Goal: Information Seeking & Learning: Compare options

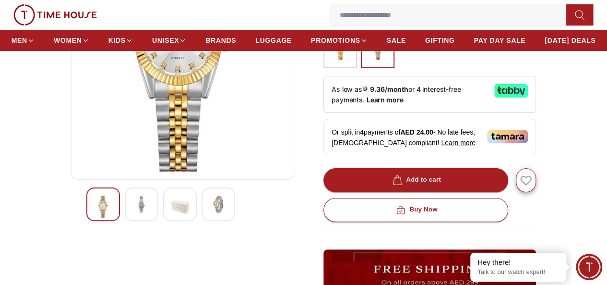
scroll to position [192, 0]
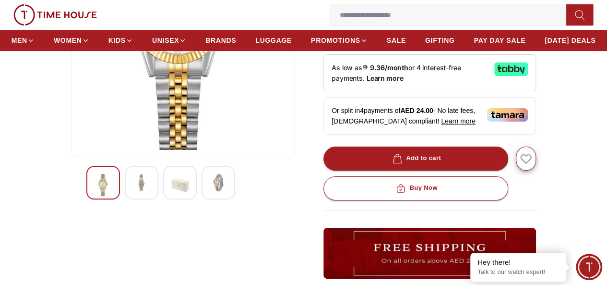
click at [133, 191] on img at bounding box center [141, 182] width 17 height 17
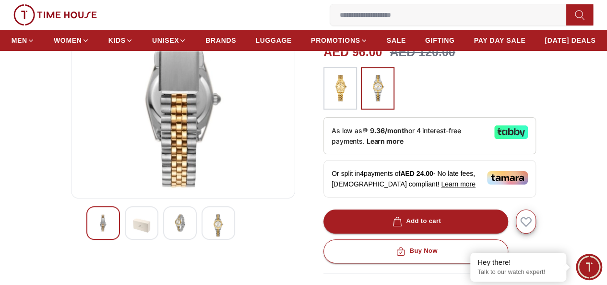
scroll to position [144, 0]
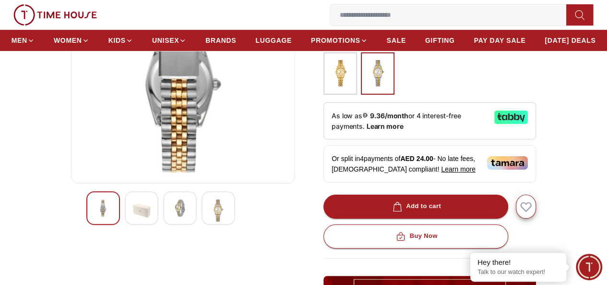
click at [331, 88] on img at bounding box center [340, 73] width 24 height 33
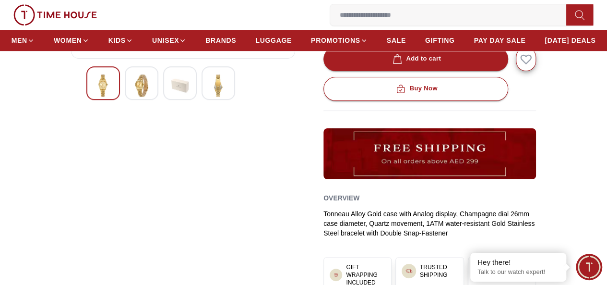
scroll to position [240, 0]
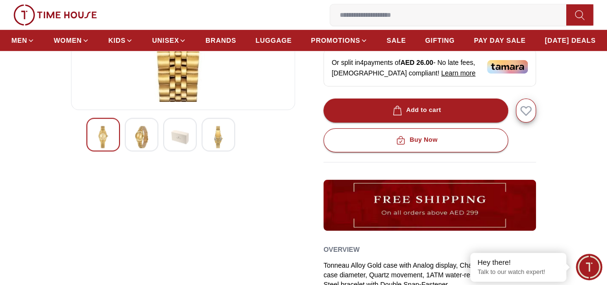
click at [133, 148] on img at bounding box center [141, 137] width 17 height 22
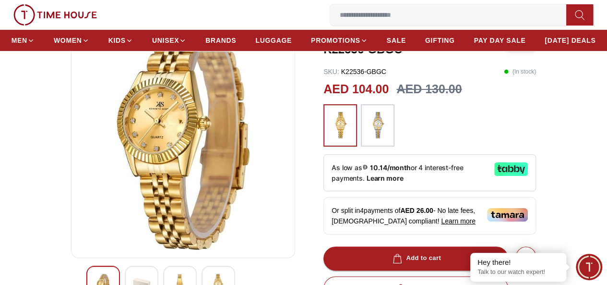
scroll to position [144, 0]
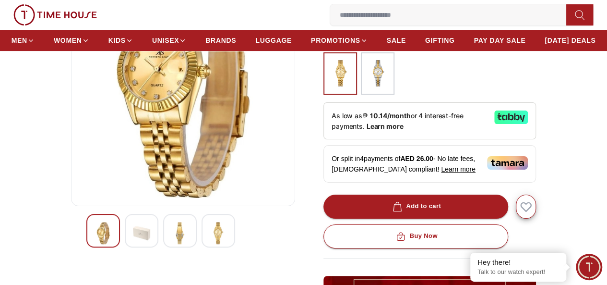
click at [171, 244] on img at bounding box center [179, 233] width 17 height 22
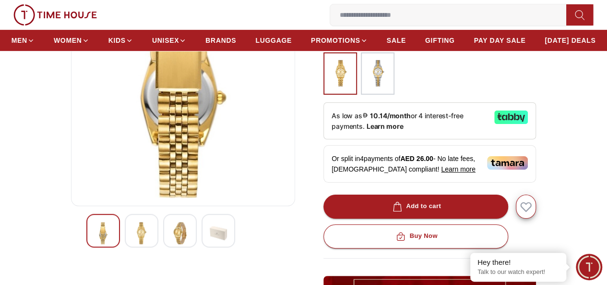
click at [210, 244] on img at bounding box center [218, 233] width 17 height 22
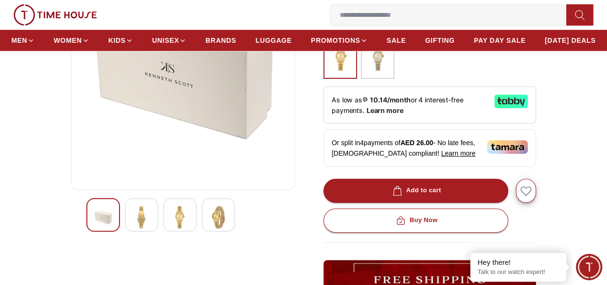
scroll to position [192, 0]
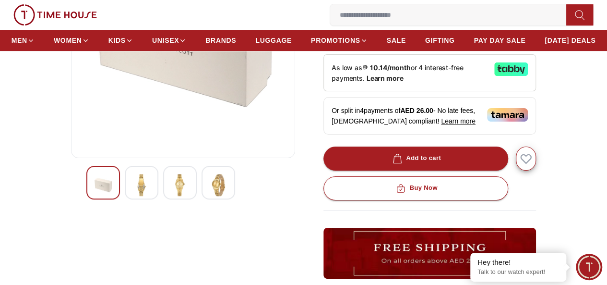
click at [210, 196] on img at bounding box center [218, 185] width 17 height 22
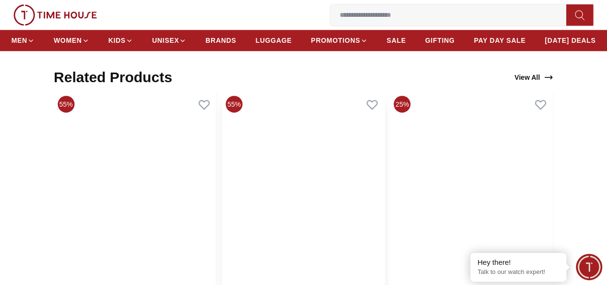
scroll to position [624, 0]
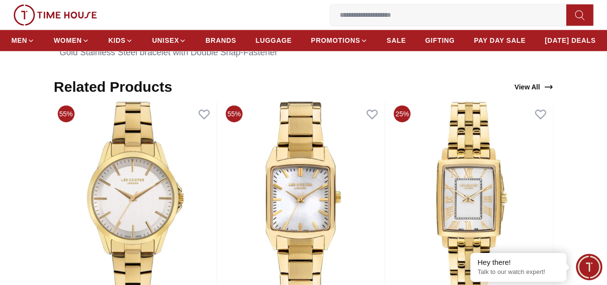
click at [330, 18] on input at bounding box center [452, 14] width 244 height 19
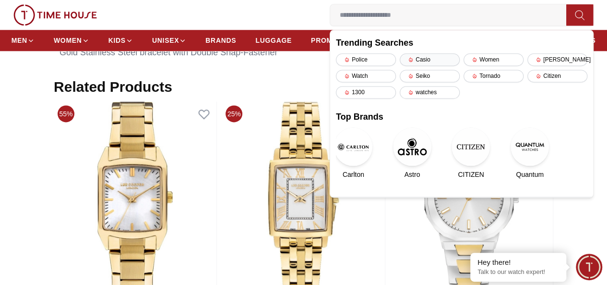
click at [400, 56] on div "Casio" at bounding box center [430, 59] width 60 height 12
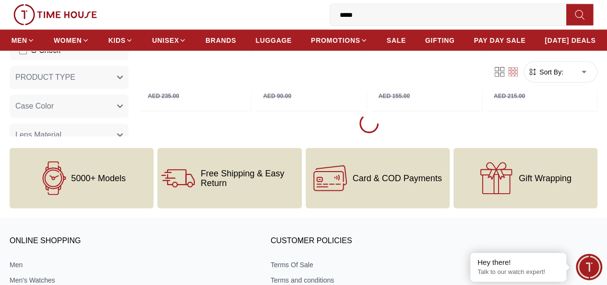
scroll to position [1105, 0]
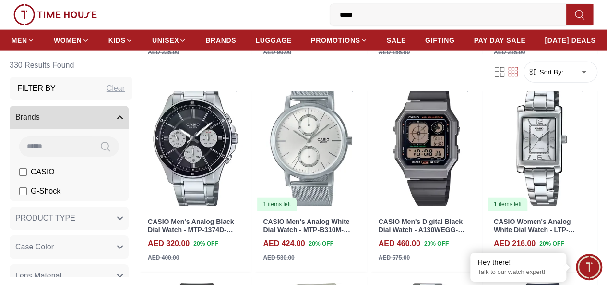
drag, startPoint x: 150, startPoint y: 19, endPoint x: 116, endPoint y: 15, distance: 34.8
click at [330, 15] on input "*****" at bounding box center [452, 14] width 244 height 19
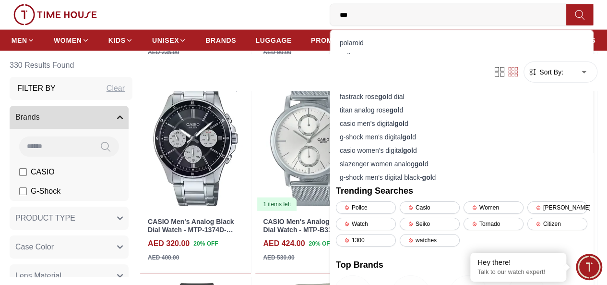
type input "****"
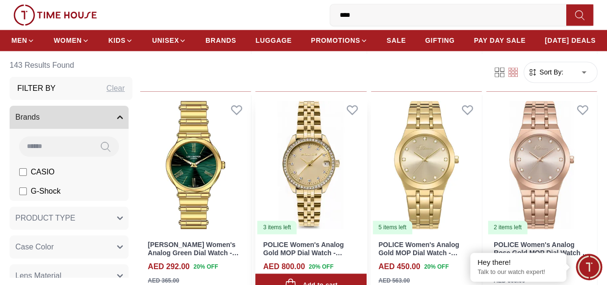
scroll to position [720, 0]
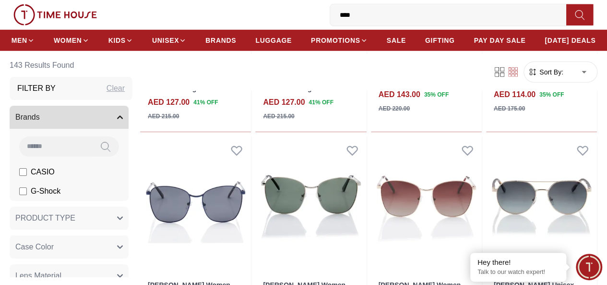
scroll to position [1537, 0]
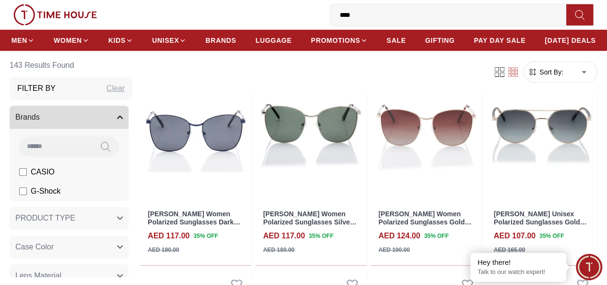
click at [330, 21] on input "****" at bounding box center [452, 14] width 244 height 19
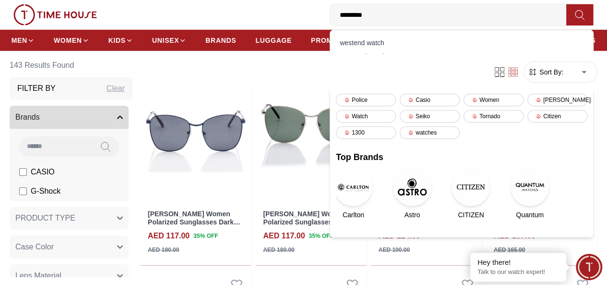
type input "**********"
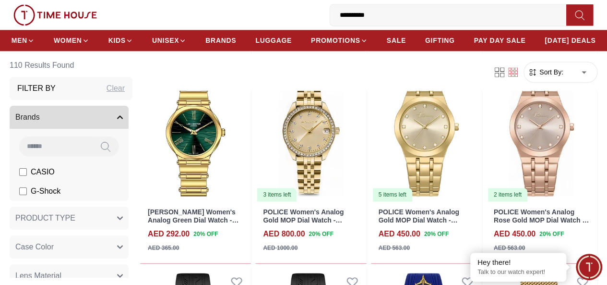
scroll to position [720, 0]
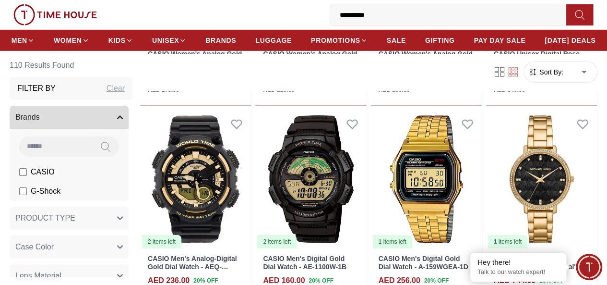
scroll to position [1489, 0]
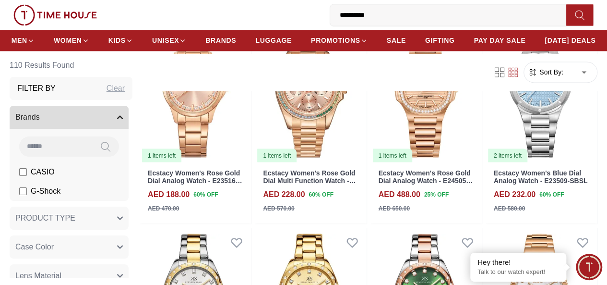
scroll to position [2689, 0]
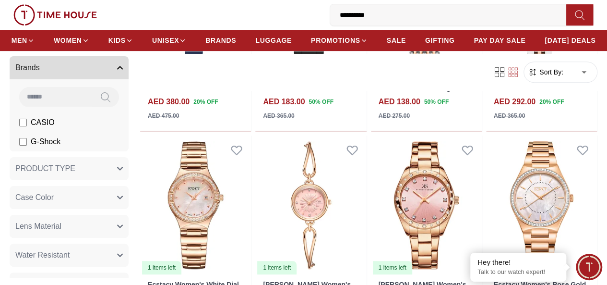
scroll to position [96, 0]
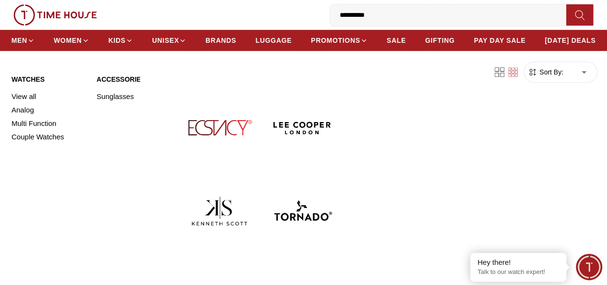
click at [35, 84] on link "Watches" at bounding box center [48, 79] width 73 height 10
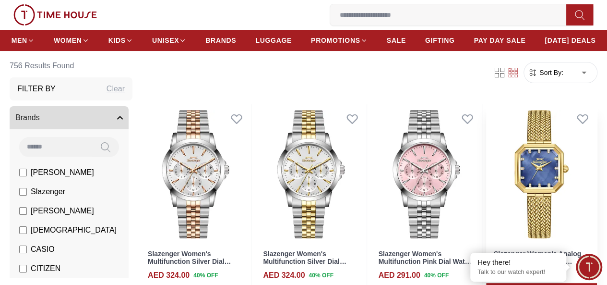
scroll to position [96, 0]
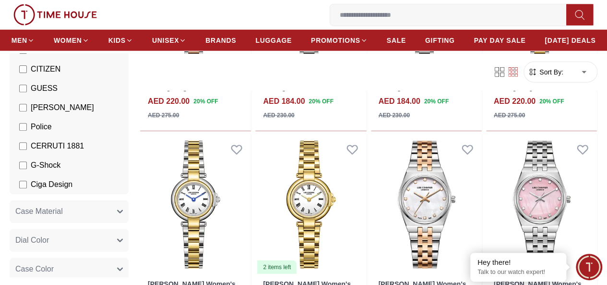
scroll to position [240, 0]
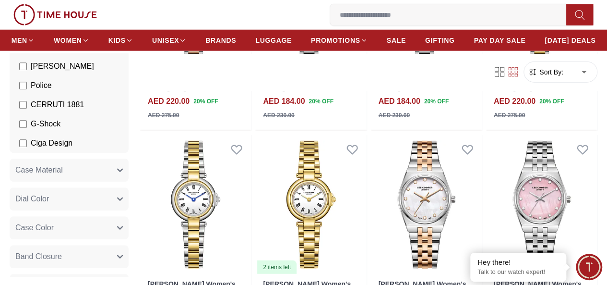
click at [110, 230] on button "Case Color" at bounding box center [69, 227] width 119 height 23
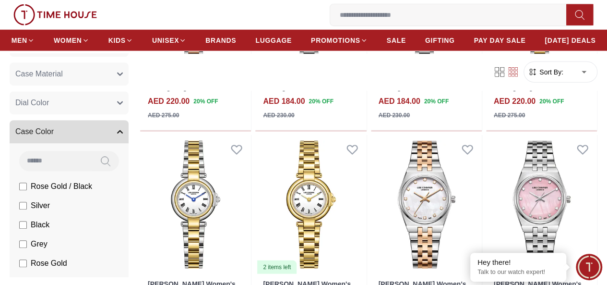
scroll to position [384, 0]
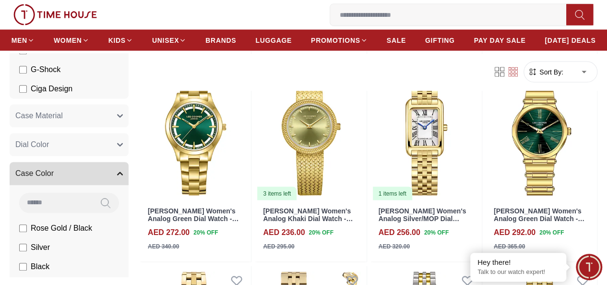
scroll to position [288, 0]
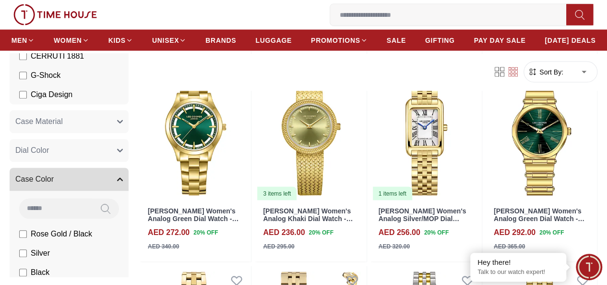
click at [79, 148] on button "Dial Color" at bounding box center [69, 150] width 119 height 23
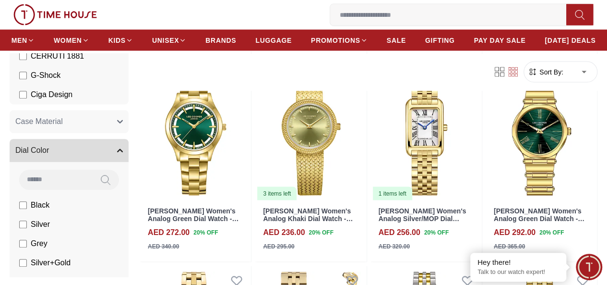
click at [87, 119] on button "Case Material" at bounding box center [69, 121] width 119 height 23
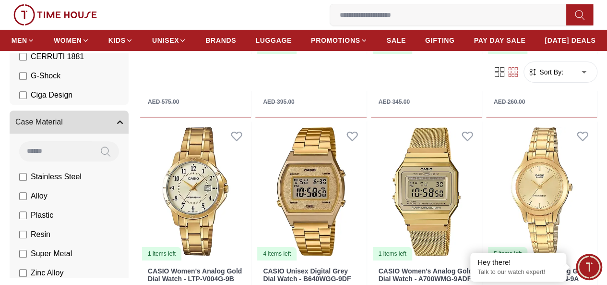
scroll to position [1681, 0]
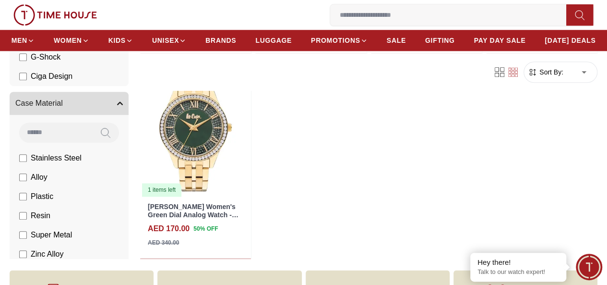
scroll to position [2353, 0]
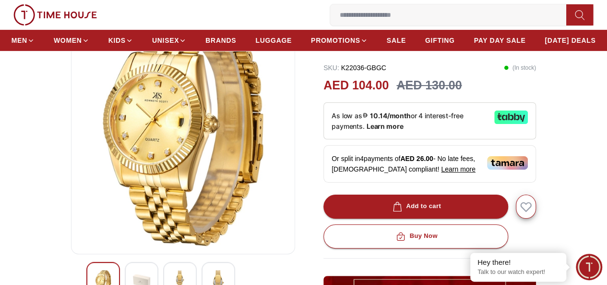
scroll to position [192, 0]
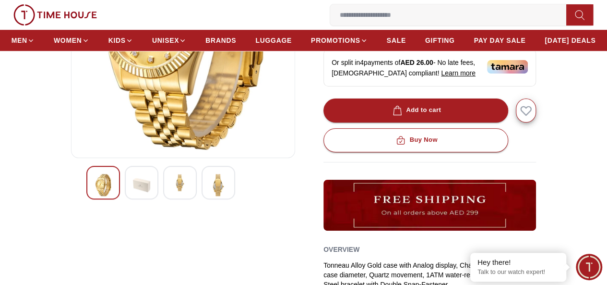
click at [171, 191] on img at bounding box center [179, 182] width 17 height 17
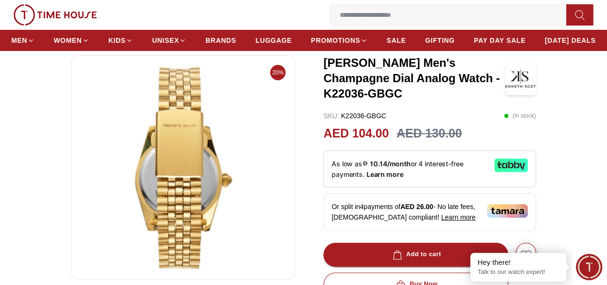
scroll to position [144, 0]
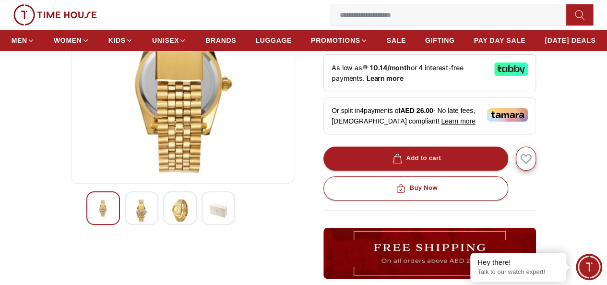
click at [210, 221] on img at bounding box center [218, 210] width 17 height 22
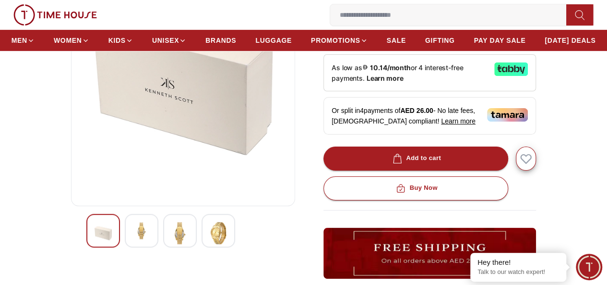
click at [210, 244] on img at bounding box center [218, 233] width 17 height 22
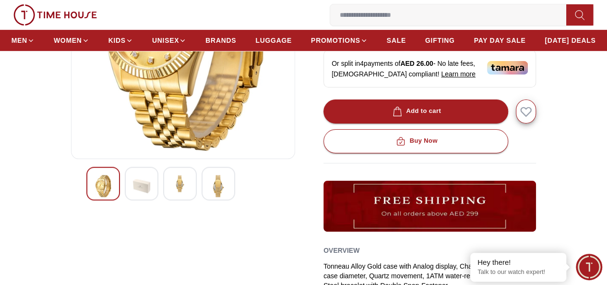
scroll to position [192, 0]
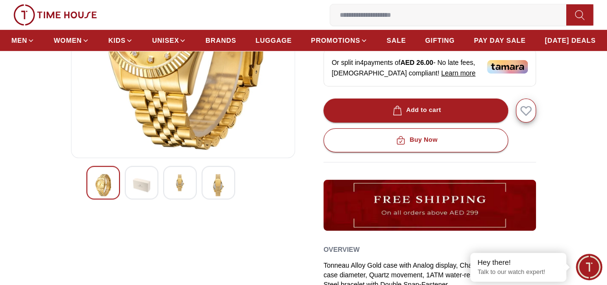
click at [171, 191] on img at bounding box center [179, 182] width 17 height 17
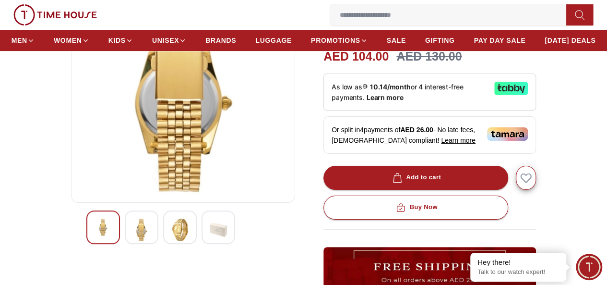
scroll to position [144, 0]
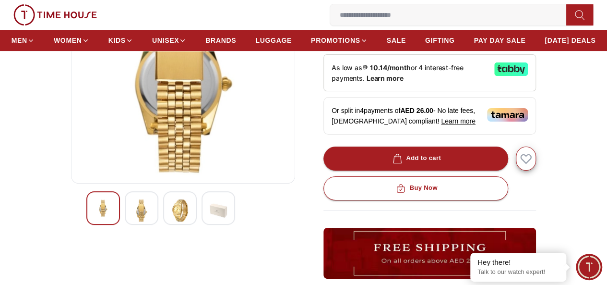
click at [133, 221] on img at bounding box center [141, 210] width 17 height 22
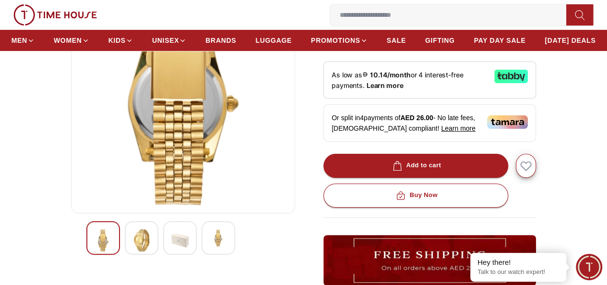
scroll to position [192, 0]
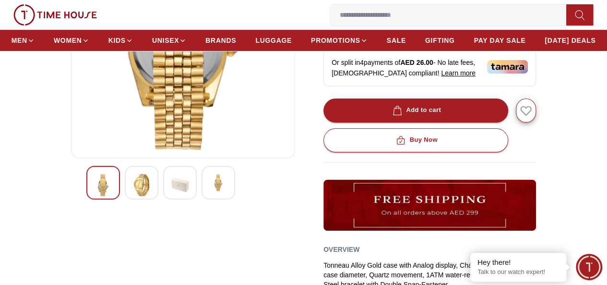
click at [133, 196] on img at bounding box center [141, 185] width 17 height 22
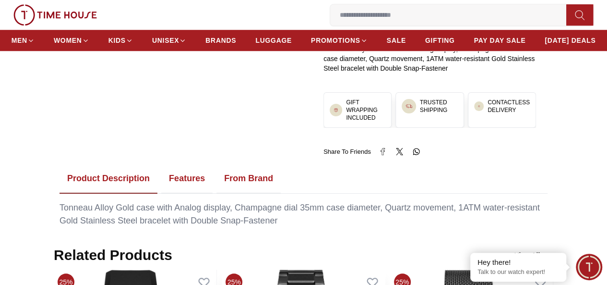
scroll to position [480, 0]
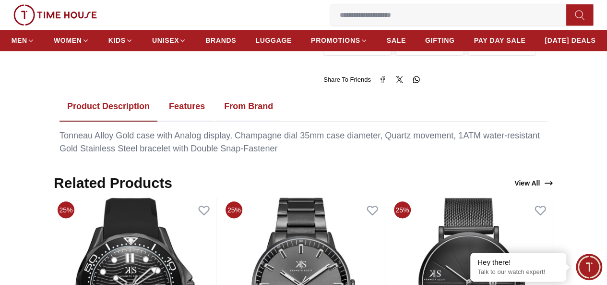
click at [198, 117] on button "Features" at bounding box center [186, 107] width 51 height 30
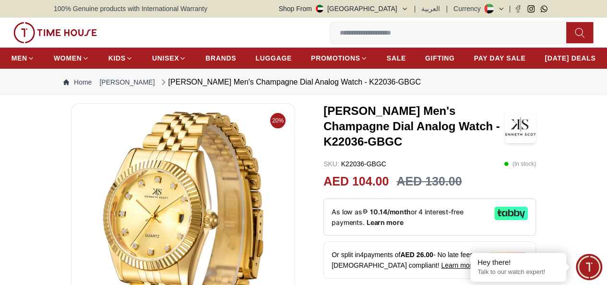
scroll to position [96, 0]
